Goal: Task Accomplishment & Management: Use online tool/utility

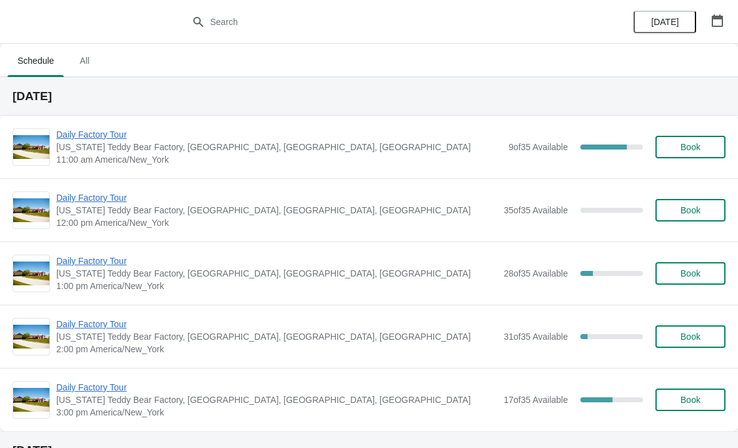
click at [80, 140] on span "Daily Factory Tour" at bounding box center [279, 134] width 446 height 13
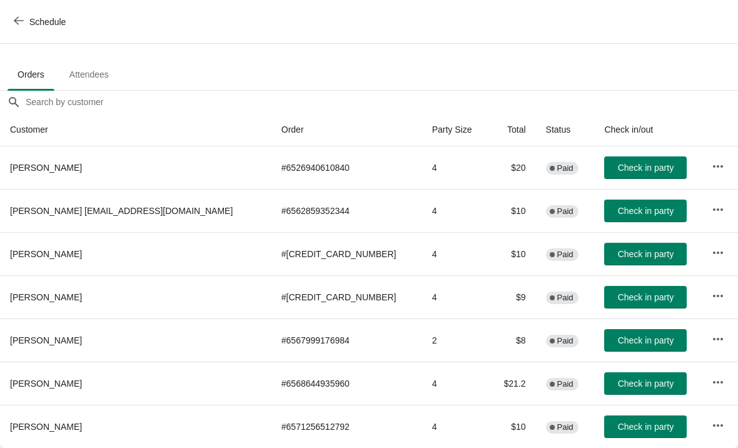
scroll to position [61, 0]
click at [608, 389] on button "Check in party" at bounding box center [645, 383] width 83 height 23
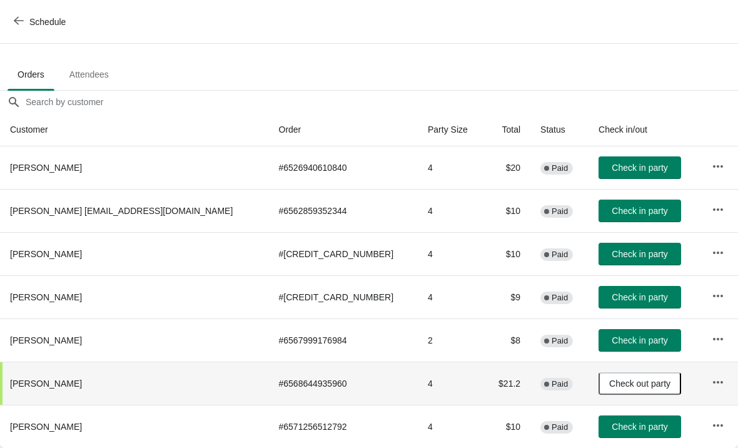
click at [612, 216] on button "Check in party" at bounding box center [639, 210] width 83 height 23
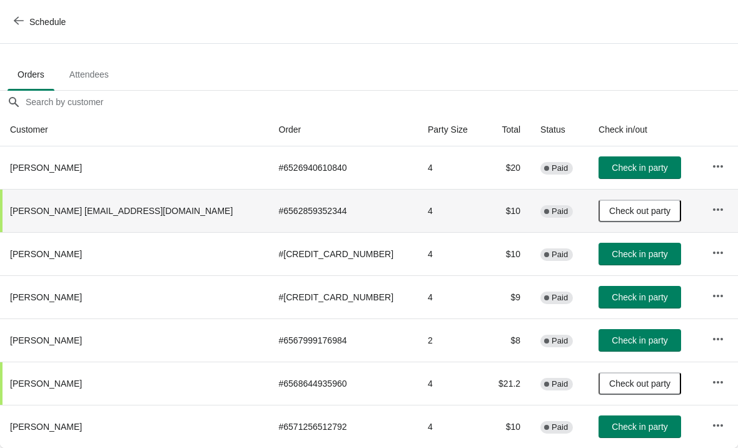
click at [612, 255] on span "Check in party" at bounding box center [640, 254] width 56 height 10
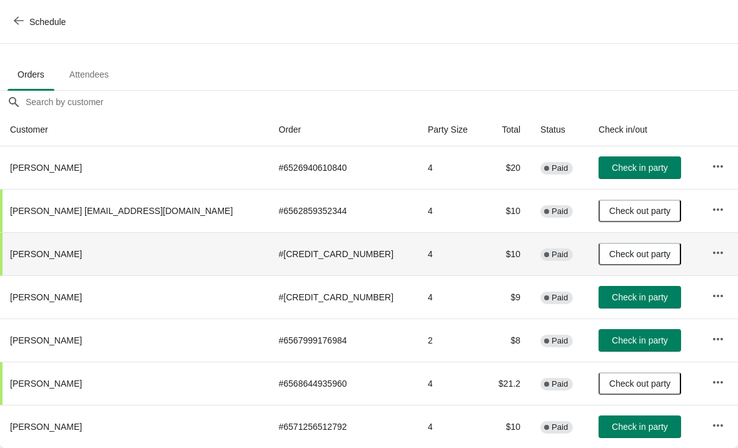
click at [21, 25] on icon "button" at bounding box center [19, 21] width 10 height 10
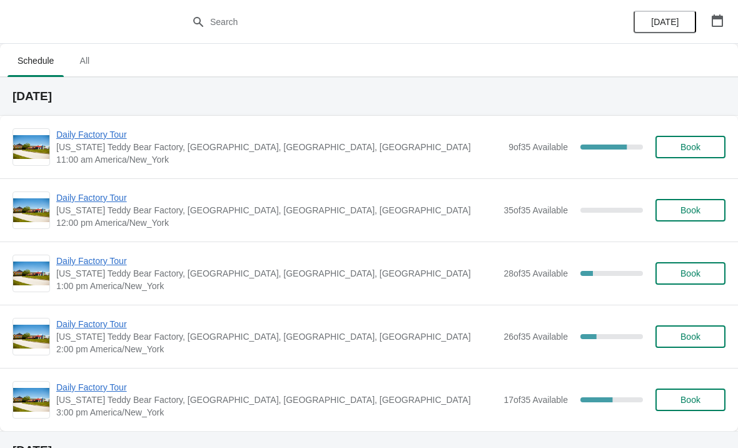
click at [78, 139] on span "Daily Factory Tour" at bounding box center [279, 134] width 446 height 13
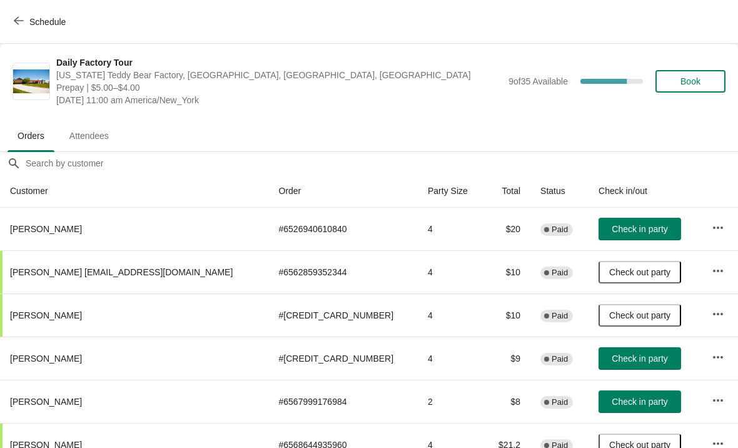
click at [21, 442] on span "[PERSON_NAME]" at bounding box center [46, 445] width 72 height 10
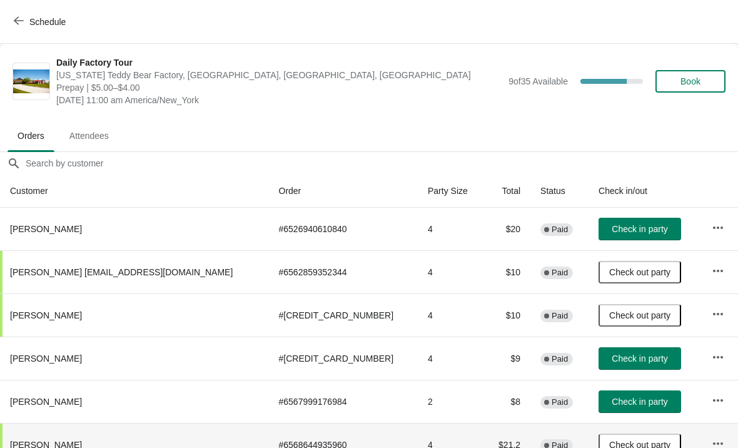
click at [612, 228] on span "Check in party" at bounding box center [640, 229] width 56 height 10
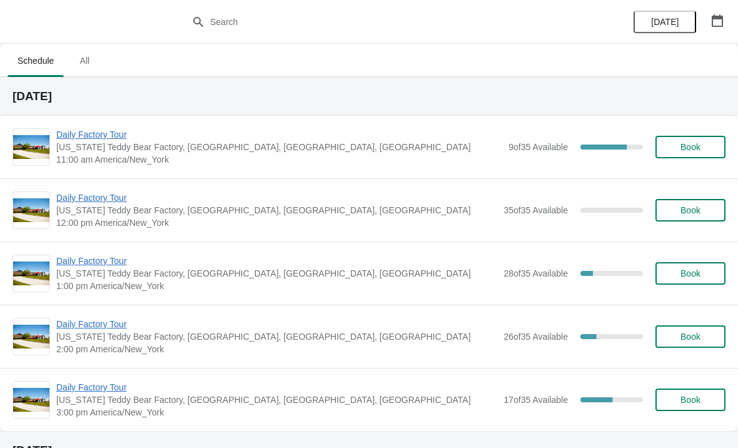
click at [124, 131] on span "Daily Factory Tour" at bounding box center [279, 134] width 446 height 13
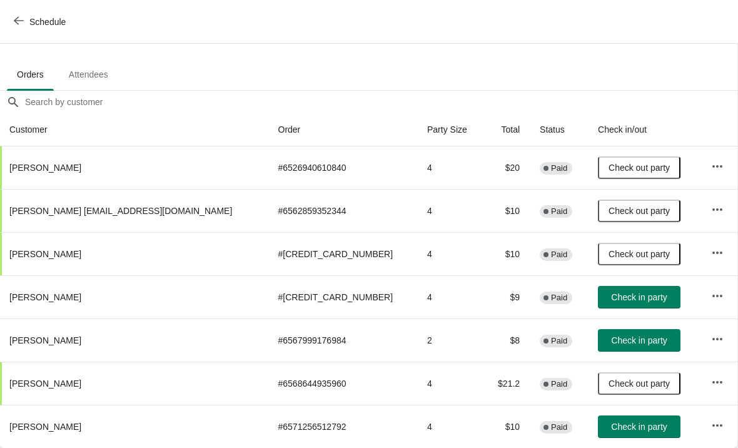
scroll to position [61, 1]
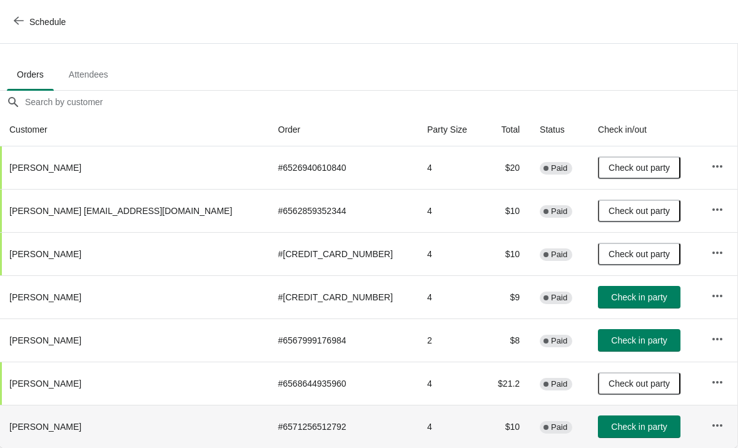
click at [611, 426] on span "Check in party" at bounding box center [639, 426] width 56 height 10
click at [611, 335] on span "Check in party" at bounding box center [639, 340] width 56 height 10
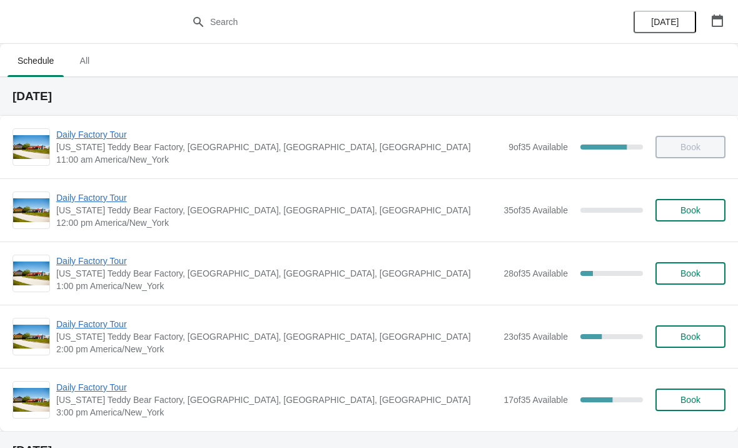
click at [92, 139] on span "Daily Factory Tour" at bounding box center [279, 134] width 446 height 13
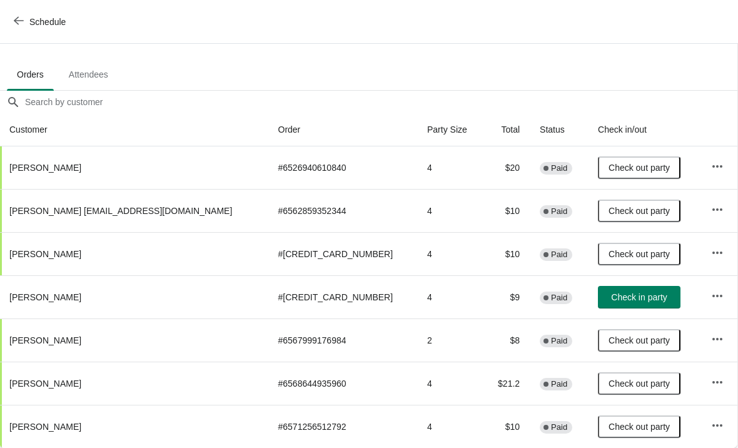
scroll to position [61, 1]
click at [19, 25] on icon "button" at bounding box center [19, 21] width 10 height 10
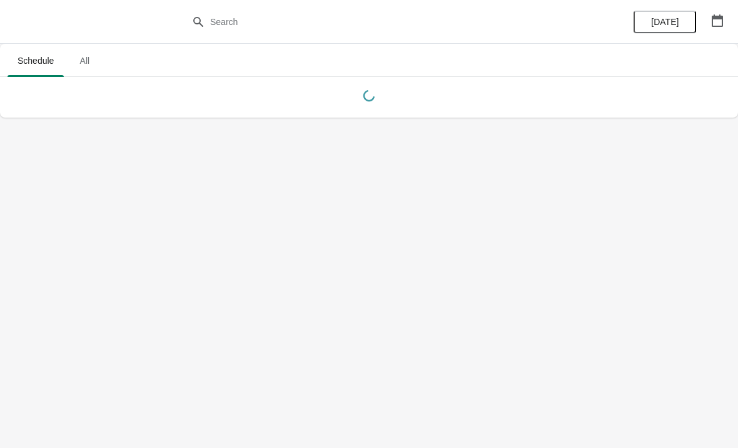
scroll to position [0, 0]
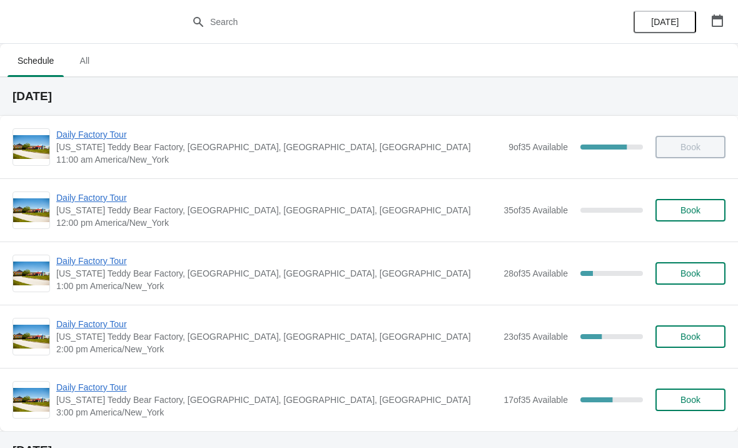
click at [89, 201] on span "Daily Factory Tour" at bounding box center [276, 197] width 441 height 13
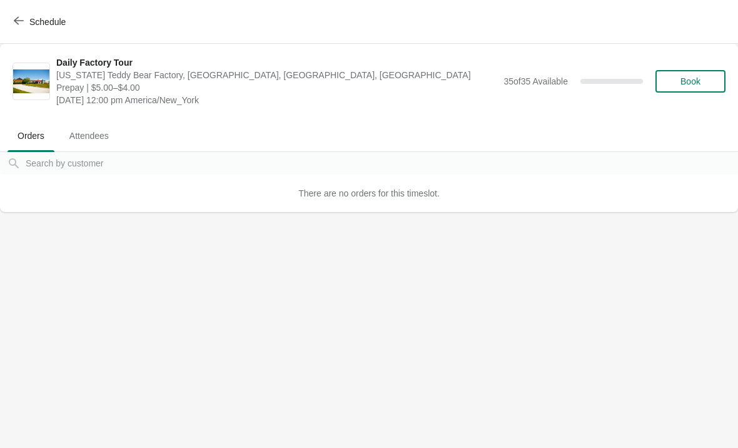
click at [5, 273] on body "Schedule Daily Factory Tour Vermont Teddy Bear Factory, Shelburne Road, Shelbur…" at bounding box center [369, 224] width 738 height 448
